Goal: Task Accomplishment & Management: Complete application form

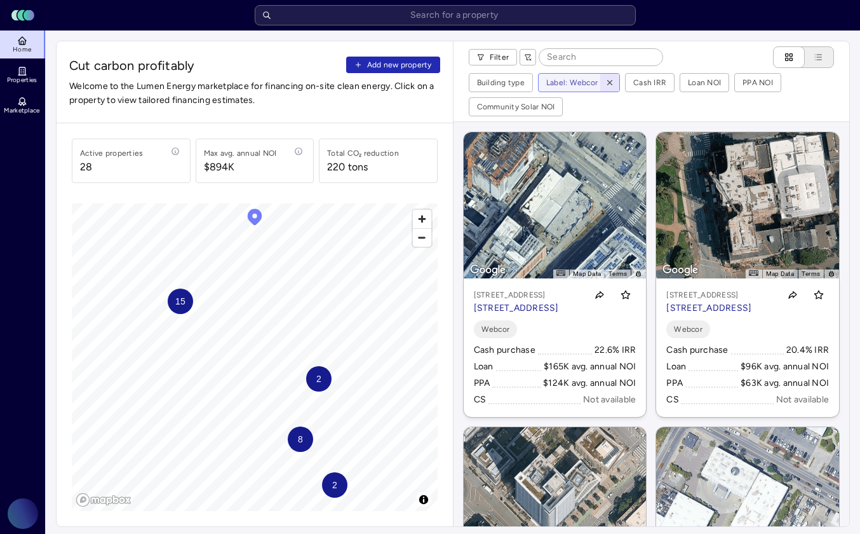
click at [611, 86] on icon "button" at bounding box center [609, 82] width 9 height 9
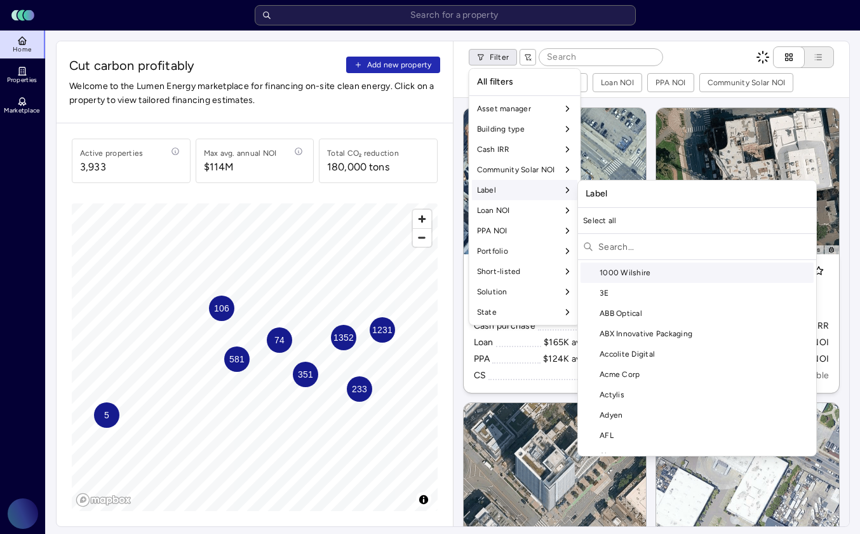
click at [513, 194] on div "Label" at bounding box center [525, 190] width 106 height 20
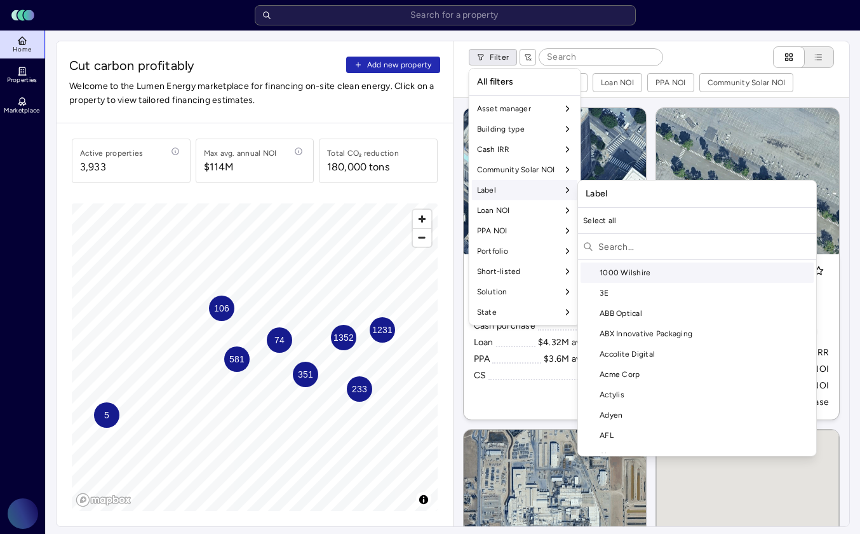
click at [604, 247] on input "text" at bounding box center [704, 246] width 213 height 20
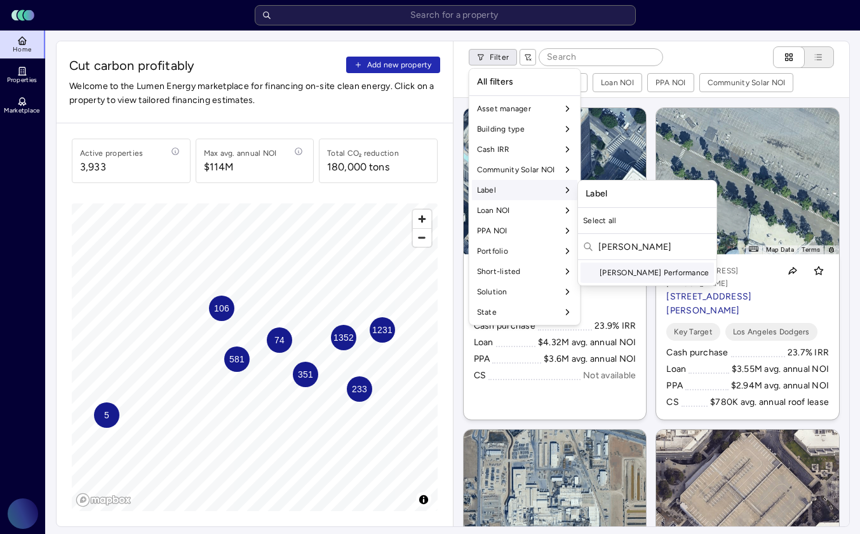
type input "[PERSON_NAME]"
click at [637, 268] on div "[PERSON_NAME] Performance" at bounding box center [647, 272] width 133 height 20
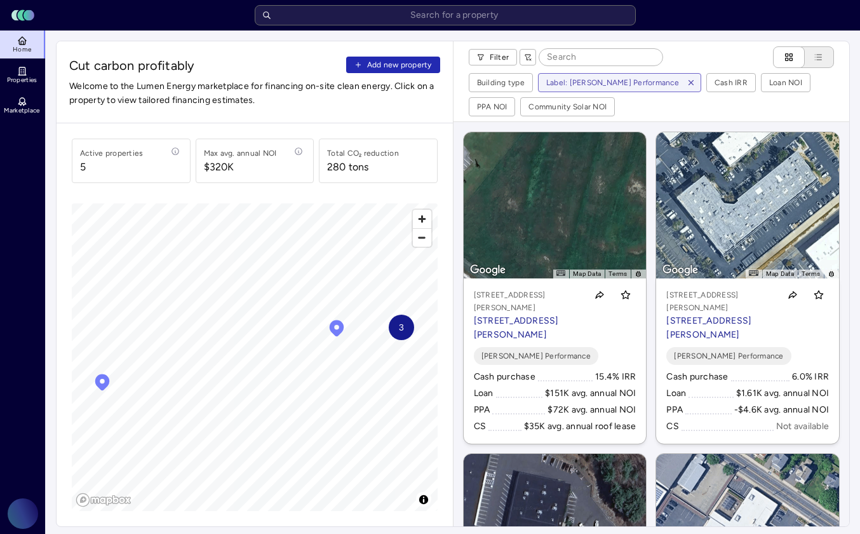
click at [421, 55] on div "Cut carbon profitably Add new property Welcome to the Lumen Energy marketplace …" at bounding box center [255, 82] width 396 height 82
click at [416, 58] on span "Add new property" at bounding box center [399, 64] width 65 height 13
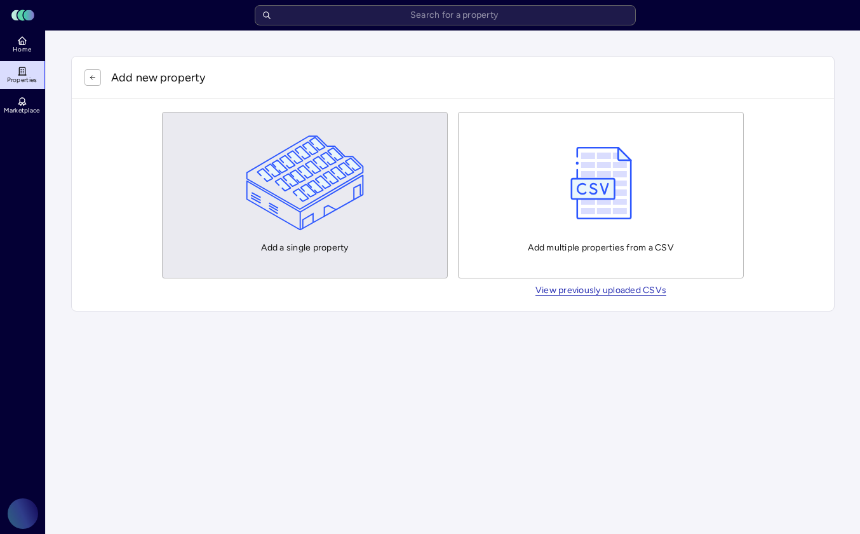
click at [328, 239] on div "Add a single property" at bounding box center [305, 194] width 119 height 119
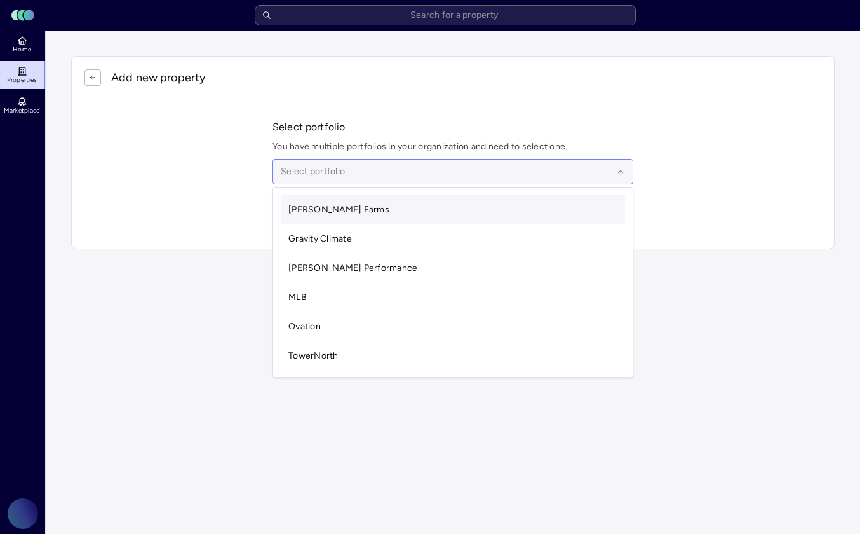
click at [323, 172] on div at bounding box center [447, 172] width 332 height 14
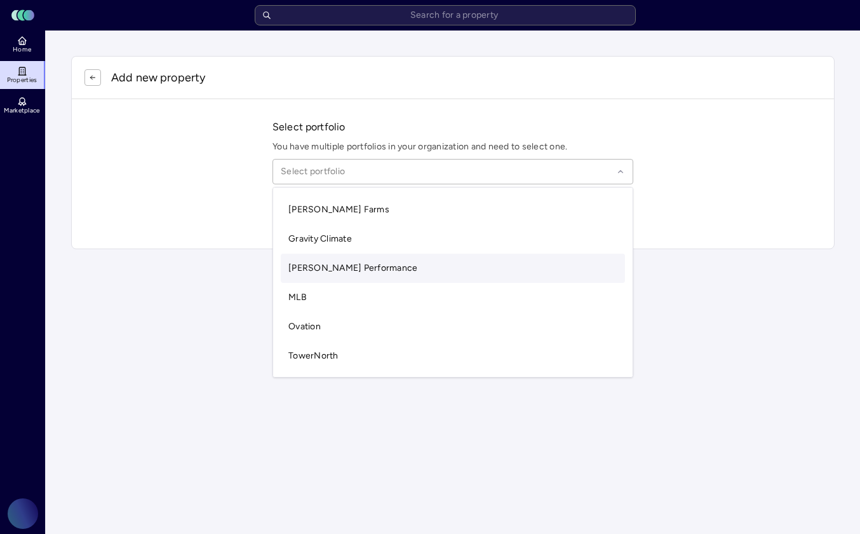
click at [330, 273] on span "[PERSON_NAME] Performance" at bounding box center [352, 267] width 129 height 11
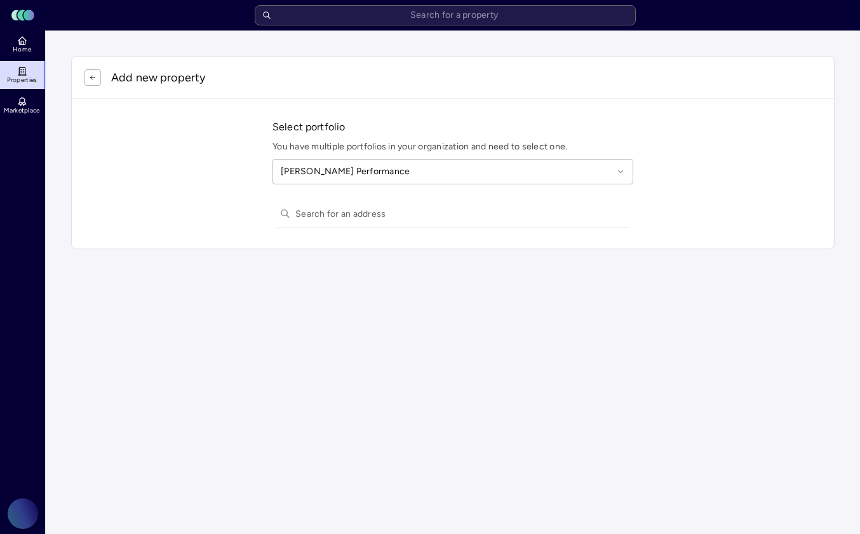
click at [342, 219] on input "text" at bounding box center [460, 213] width 330 height 28
paste input "[STREET_ADDRESS]"
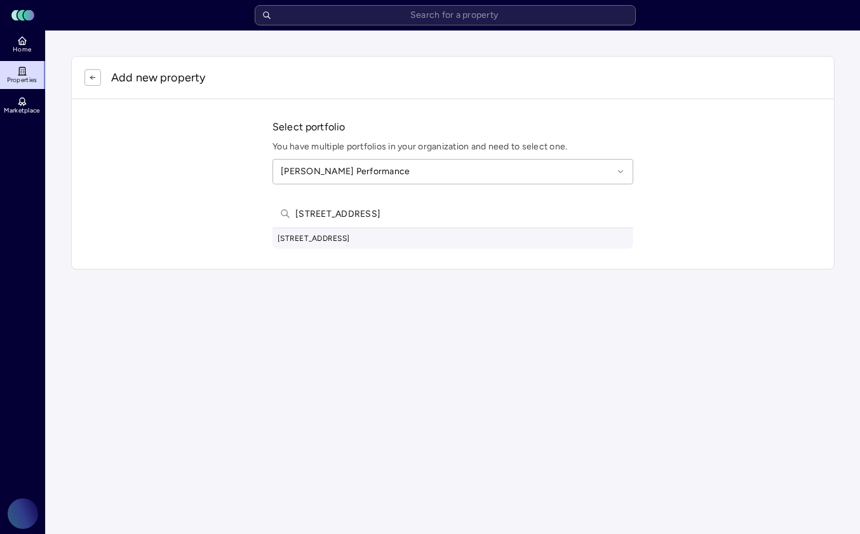
type input "[STREET_ADDRESS]"
click at [387, 243] on div "[STREET_ADDRESS]" at bounding box center [453, 238] width 361 height 20
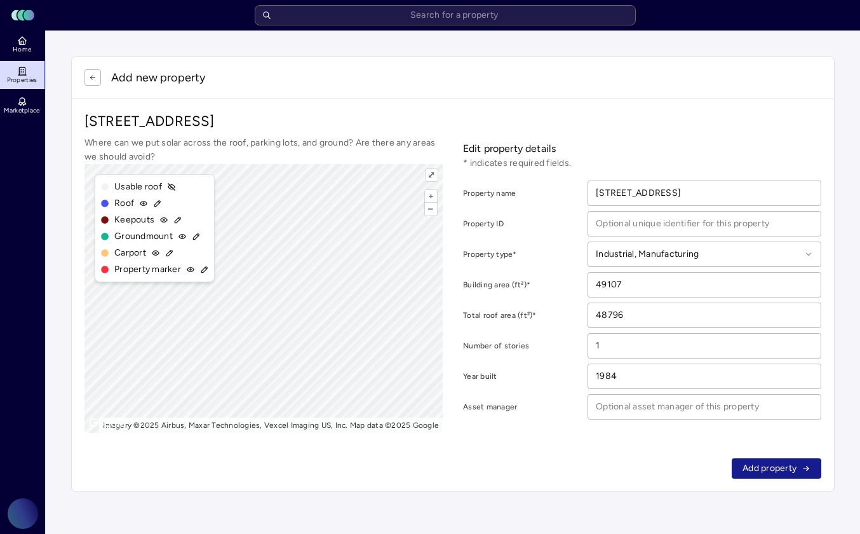
click at [762, 466] on span "Add property" at bounding box center [770, 468] width 54 height 14
